Goal: Task Accomplishment & Management: Manage account settings

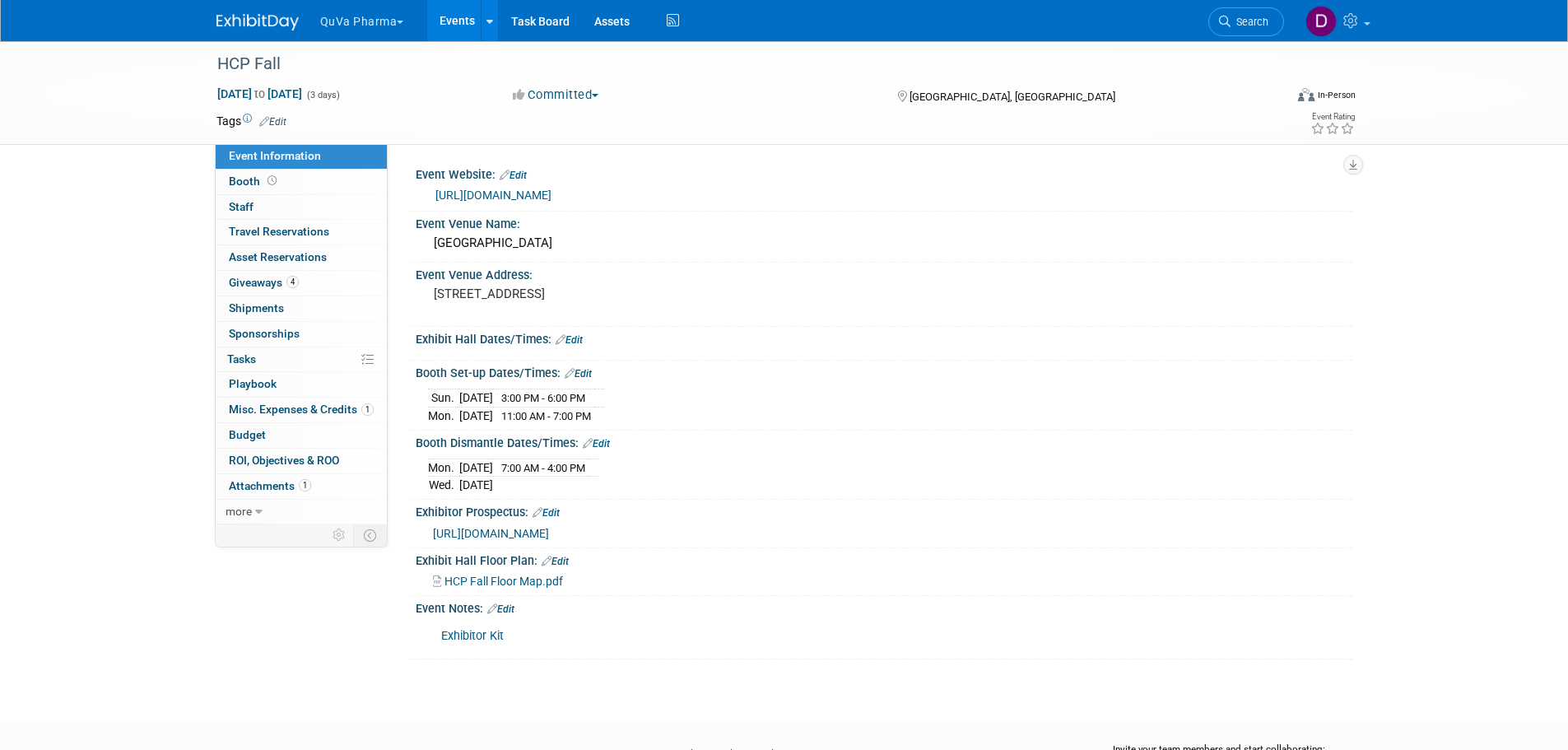
click at [343, 22] on button "QuVa Pharma" at bounding box center [371, 18] width 106 height 36
click at [370, 89] on link "QuVa Pharma" at bounding box center [378, 98] width 117 height 23
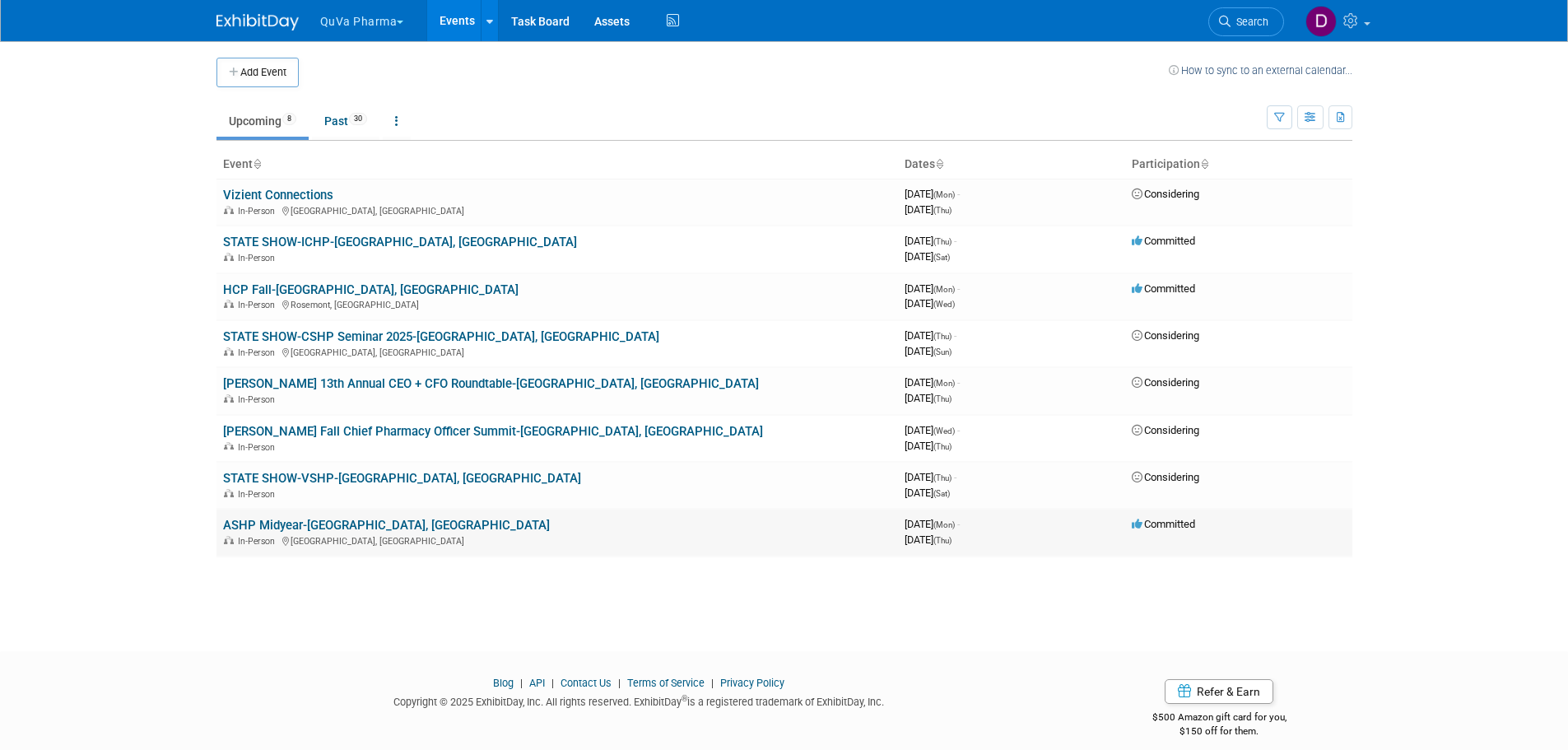
click at [283, 527] on link "ASHP Midyear-[GEOGRAPHIC_DATA], [GEOGRAPHIC_DATA]" at bounding box center [386, 525] width 327 height 15
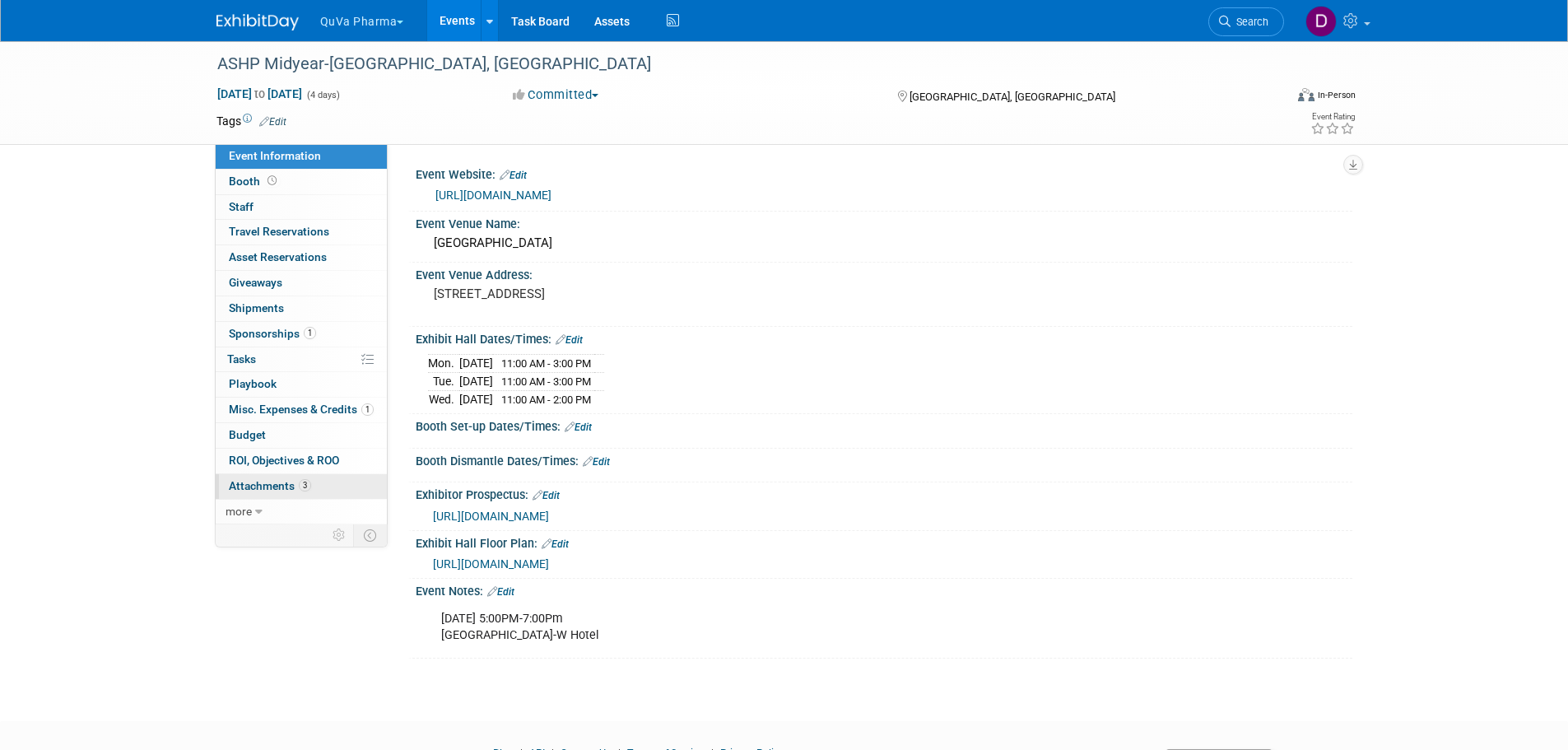
click at [276, 488] on span "Attachments 3" at bounding box center [269, 485] width 82 height 13
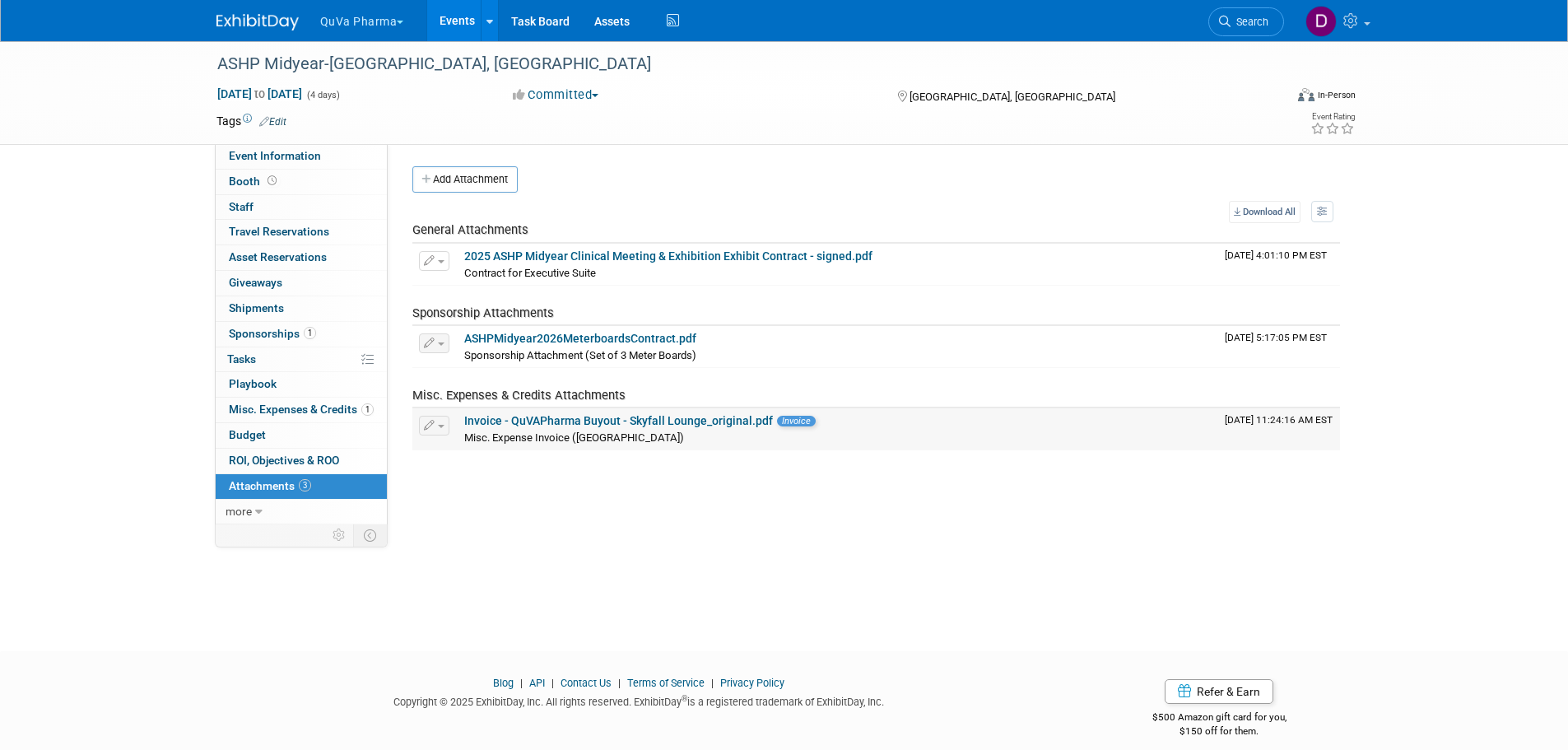
click at [731, 420] on link "Invoice - QuVAPharma Buyout - Skyfall Lounge_original.pdf" at bounding box center [618, 420] width 309 height 13
click at [367, 20] on button "QuVa Pharma" at bounding box center [371, 18] width 106 height 36
click at [375, 91] on link "QuVa Pharma" at bounding box center [378, 98] width 117 height 23
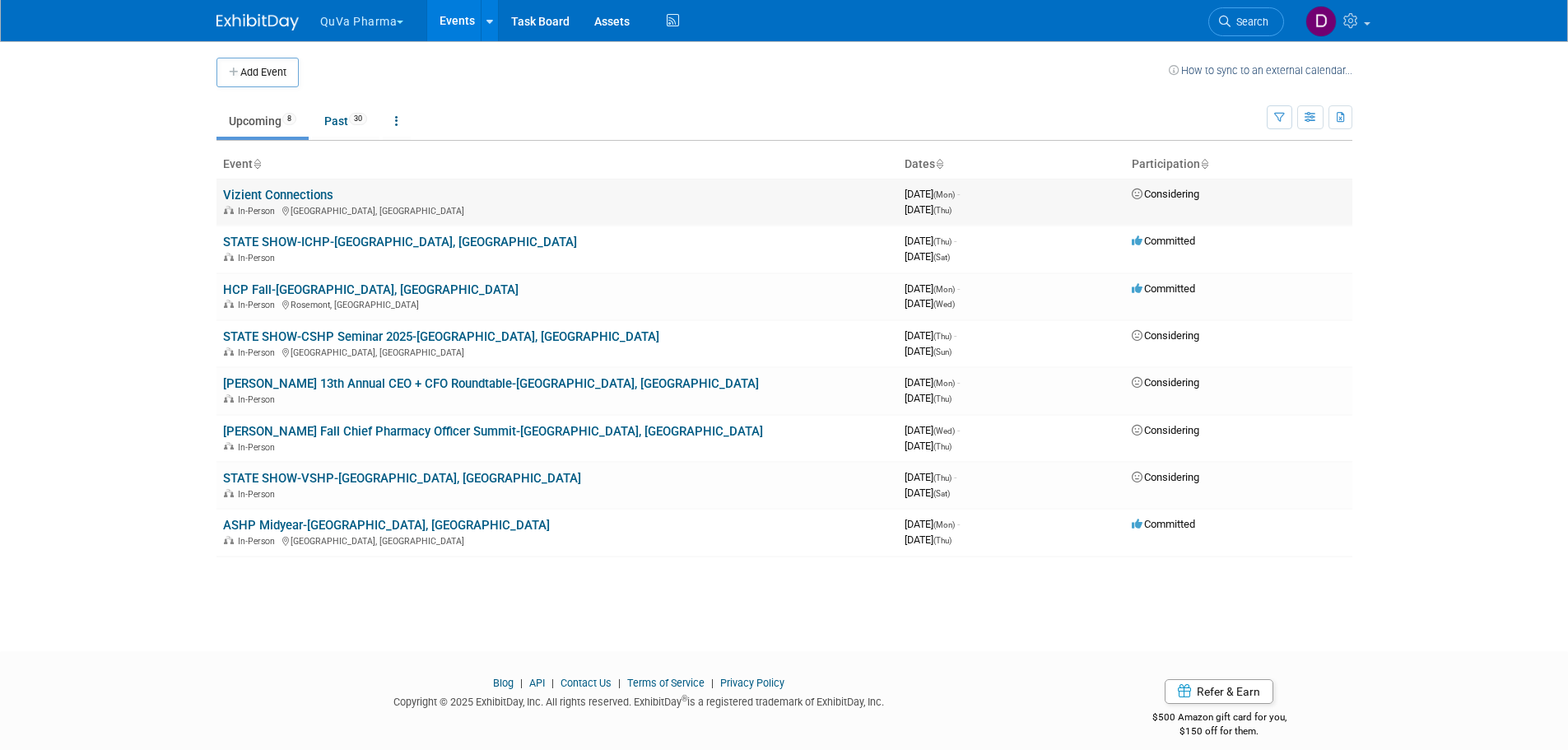
click at [273, 193] on link "Vizient Connections" at bounding box center [279, 195] width 110 height 15
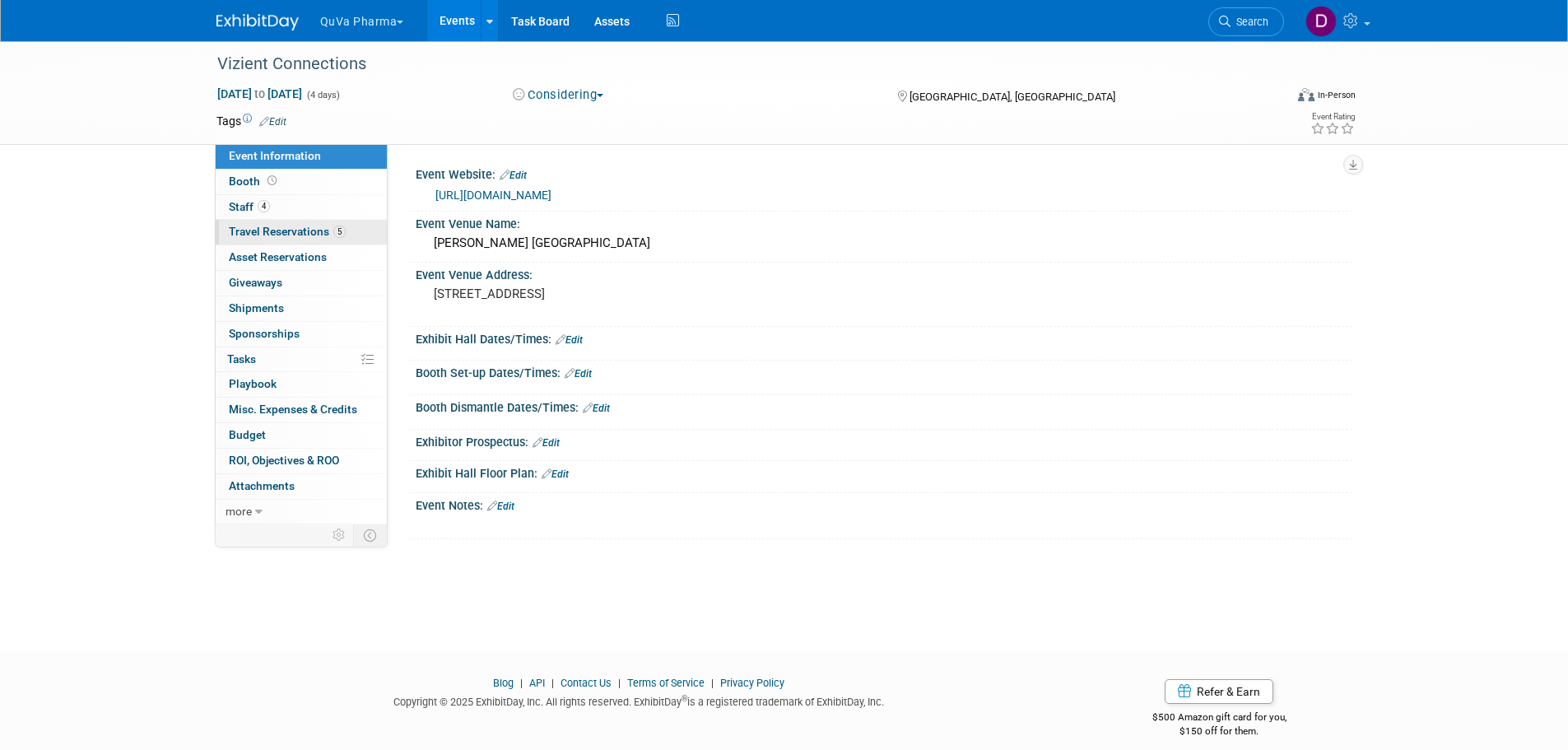
click at [262, 224] on link "5 Travel Reservations 5" at bounding box center [301, 232] width 172 height 25
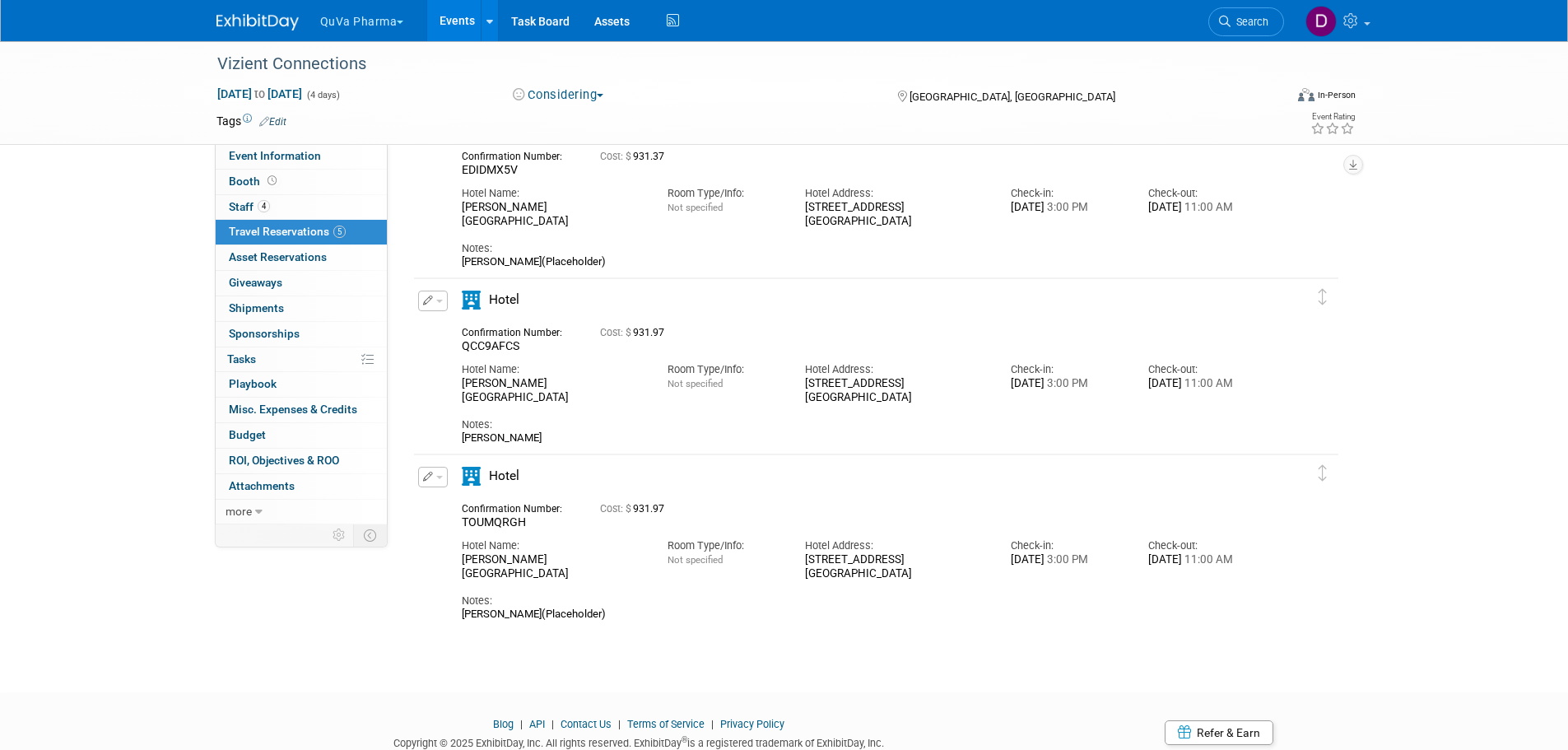
scroll to position [524, 0]
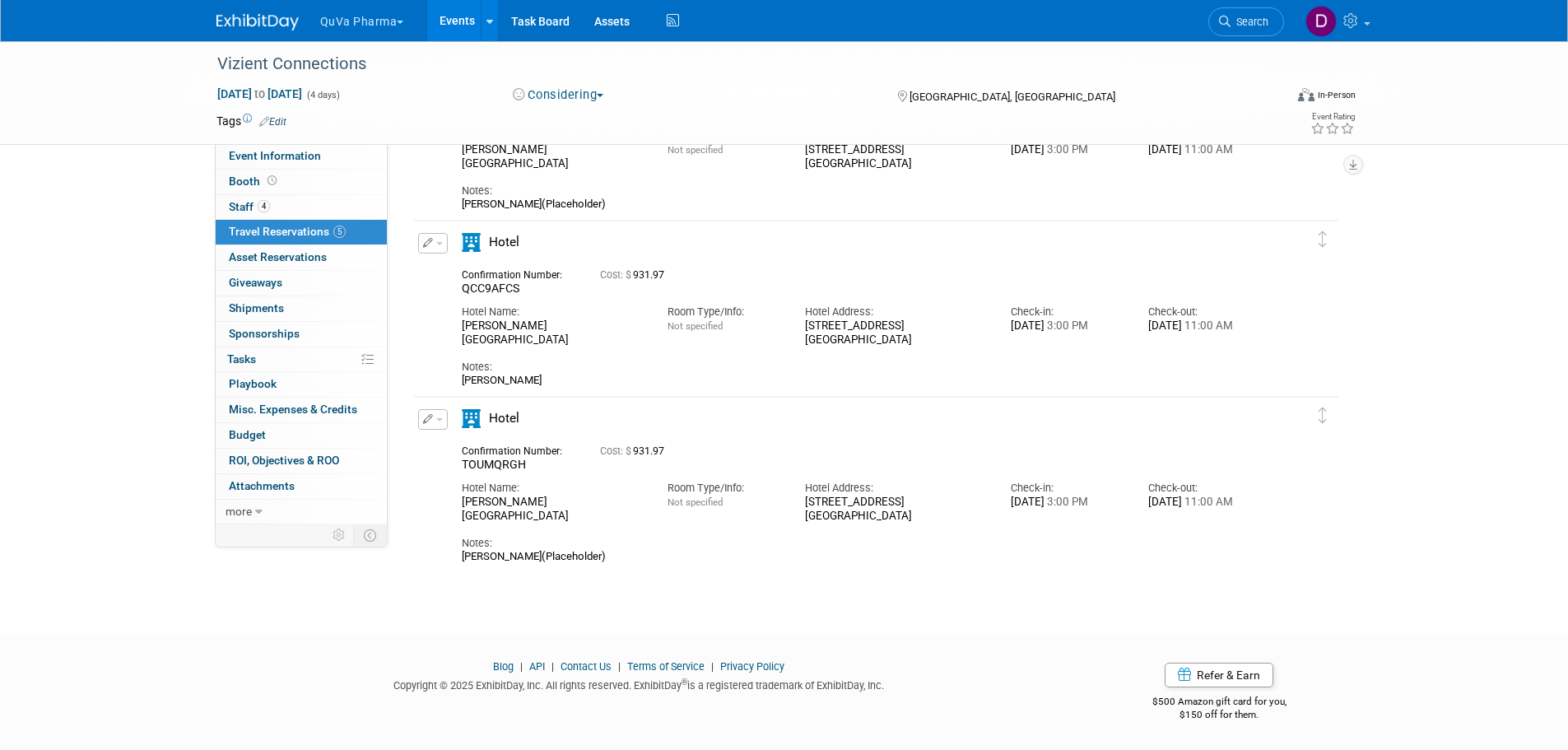
click at [378, 21] on button "QuVa Pharma" at bounding box center [371, 18] width 106 height 36
click at [386, 97] on link "QuVa Pharma" at bounding box center [378, 98] width 117 height 23
